Goal: Transaction & Acquisition: Purchase product/service

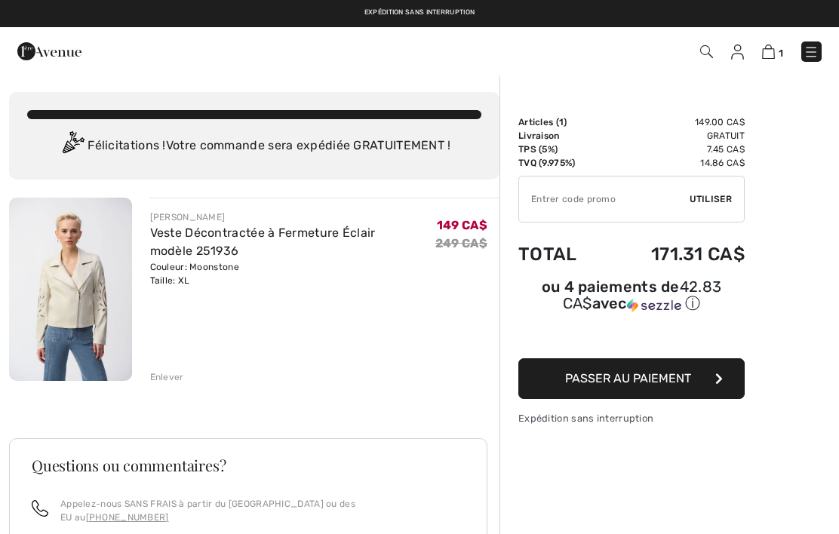
click at [710, 55] on img at bounding box center [706, 51] width 13 height 13
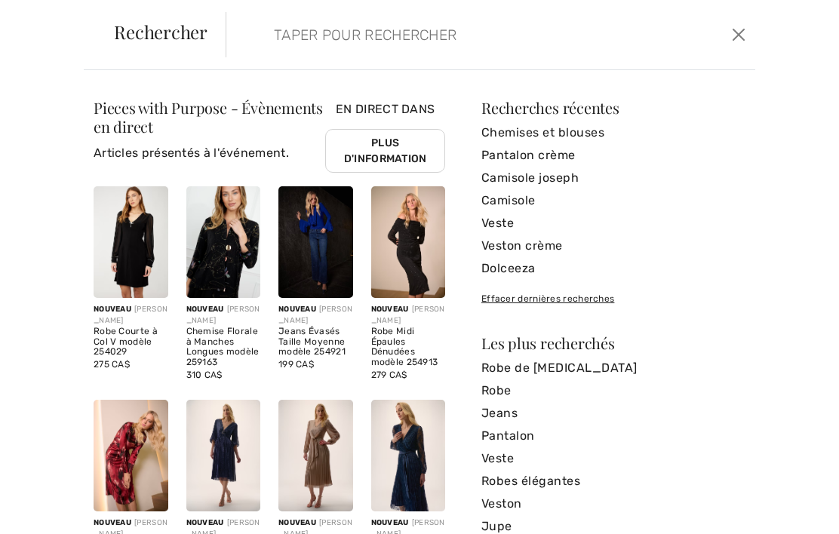
click at [345, 44] on input "search" at bounding box center [436, 34] width 348 height 45
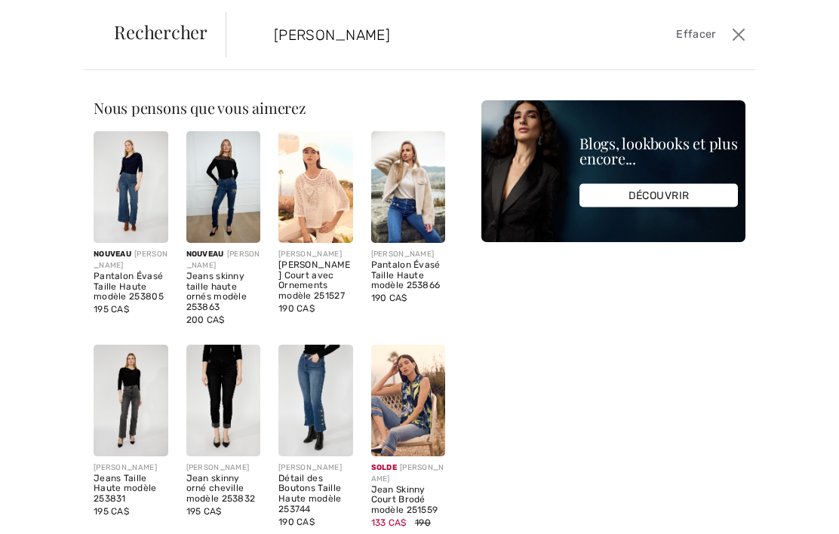
type input "[PERSON_NAME]"
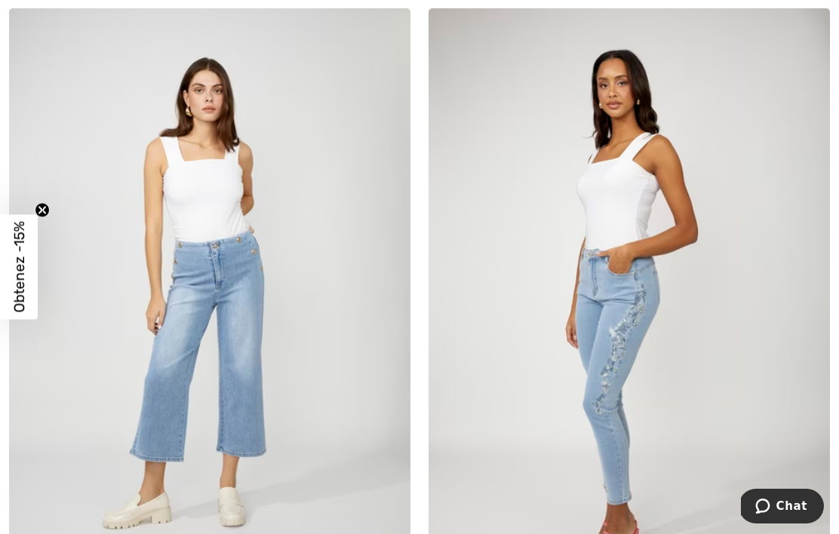
scroll to position [6344, 0]
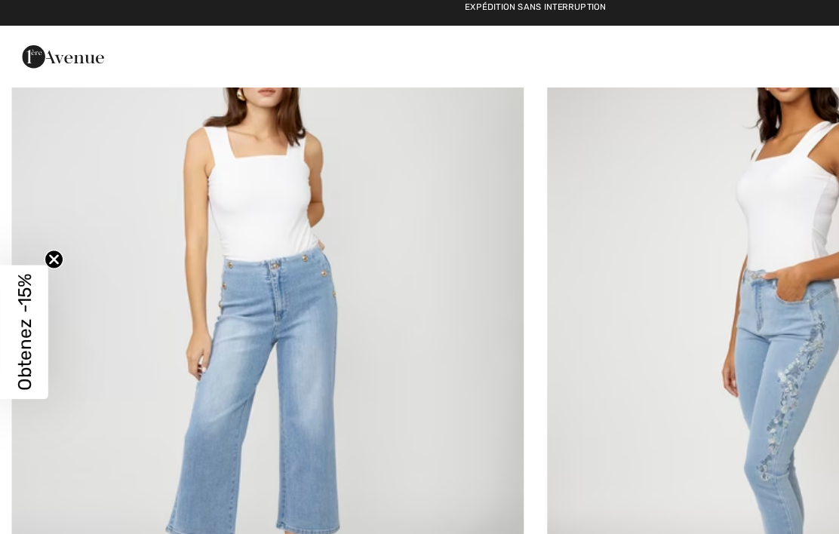
click at [274, 342] on img at bounding box center [209, 278] width 401 height 602
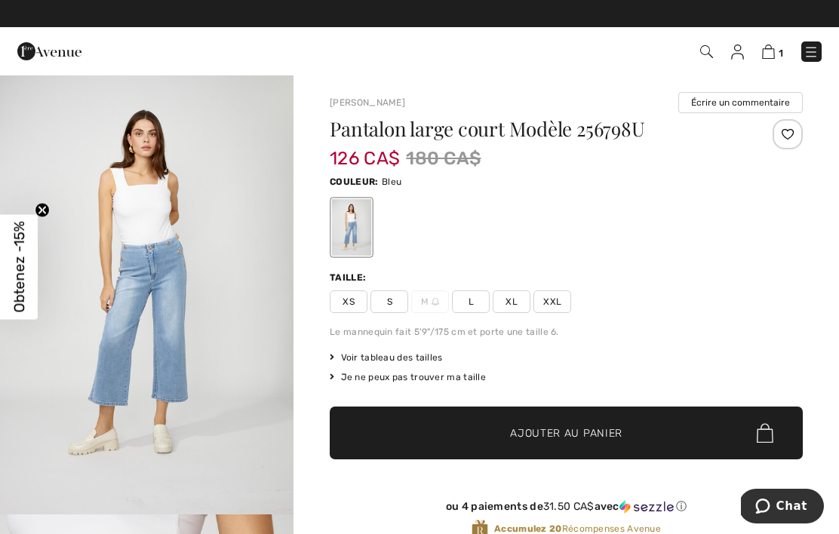
click at [476, 310] on span "L" at bounding box center [471, 301] width 38 height 23
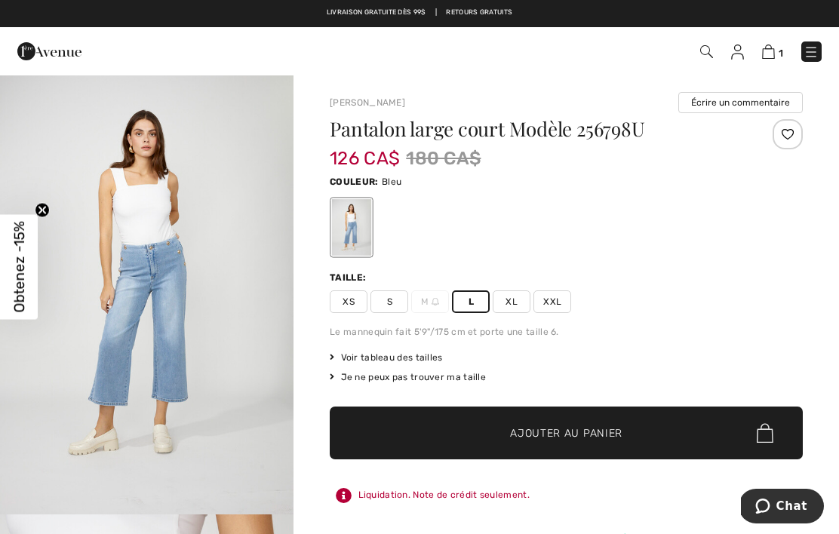
click at [786, 139] on div at bounding box center [787, 134] width 30 height 30
click at [202, 320] on img "1 / 5" at bounding box center [146, 294] width 293 height 440
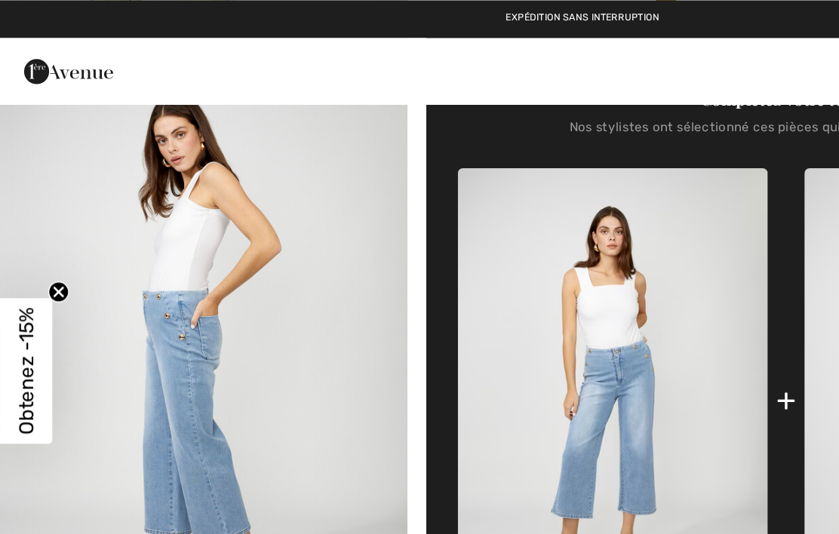
scroll to position [570, 0]
